Goal: Task Accomplishment & Management: Manage account settings

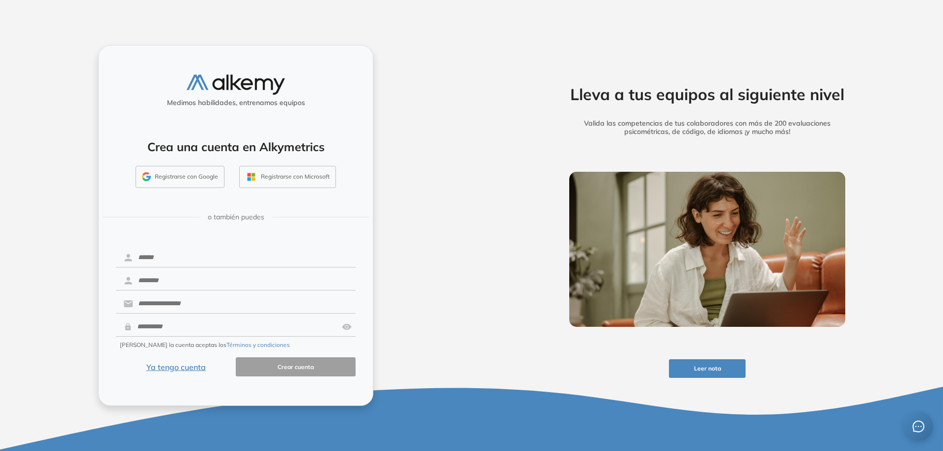
click at [164, 371] on button "Ya tengo cuenta" at bounding box center [176, 367] width 120 height 19
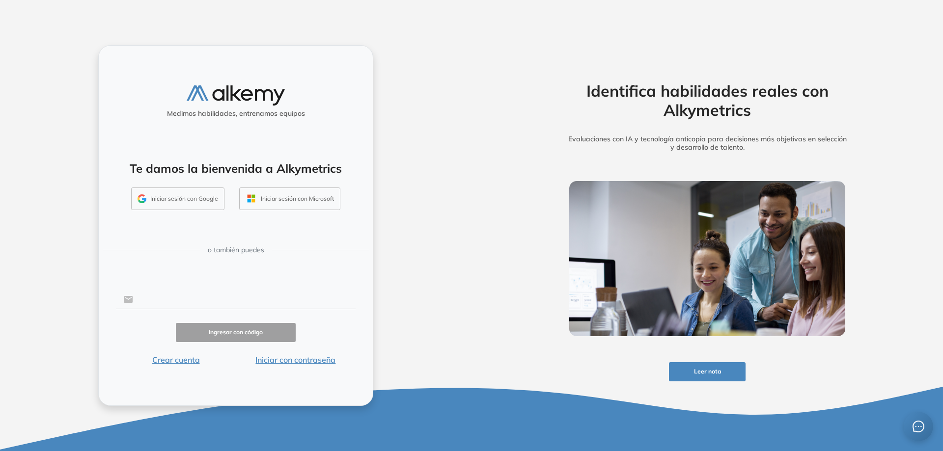
click at [176, 302] on input "text" at bounding box center [244, 299] width 223 height 19
type input "**********"
click at [297, 362] on button "Iniciar con contraseña" at bounding box center [296, 360] width 120 height 12
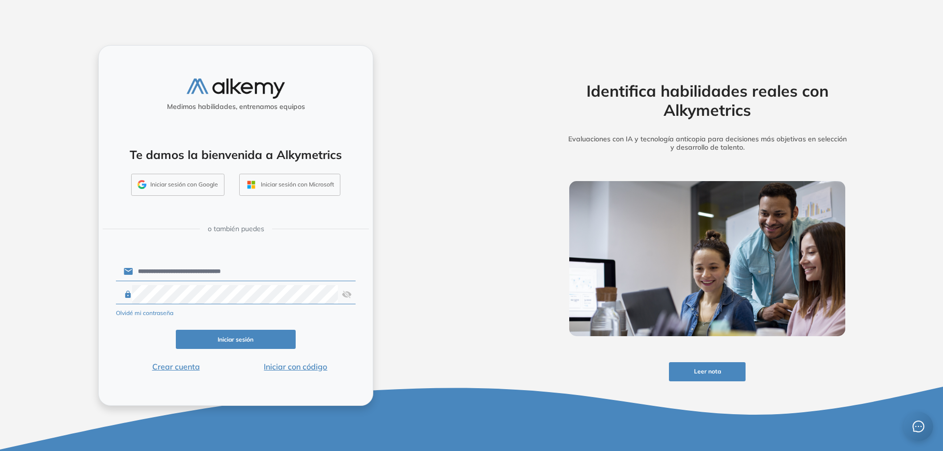
click at [346, 297] on img at bounding box center [347, 294] width 10 height 19
click at [257, 339] on button "Iniciar sesión" at bounding box center [236, 339] width 120 height 19
click at [215, 337] on button "Iniciar sesión" at bounding box center [236, 339] width 120 height 19
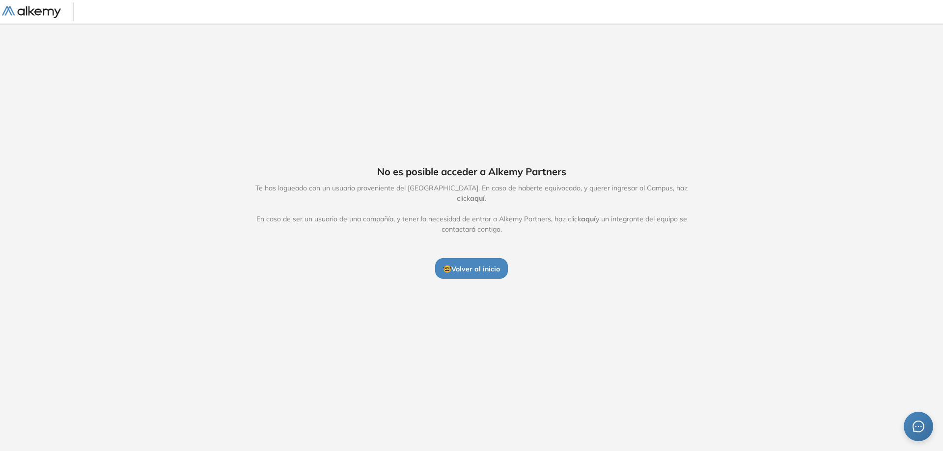
click at [485, 194] on span "aquí" at bounding box center [477, 198] width 15 height 9
